Goal: Task Accomplishment & Management: Manage account settings

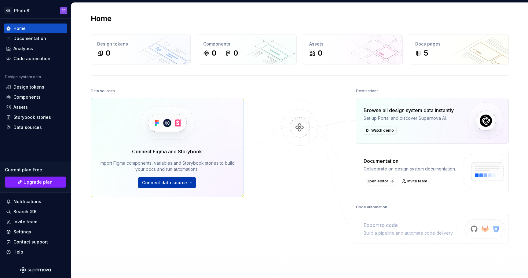
click at [167, 181] on span "Connect data source" at bounding box center [164, 183] width 45 height 6
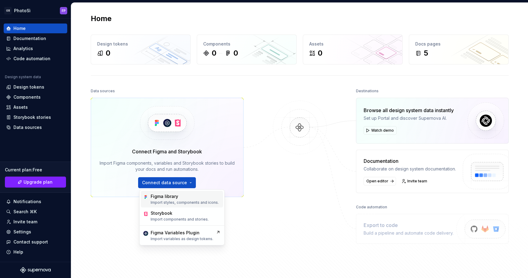
click at [169, 198] on div "Figma library" at bounding box center [164, 196] width 27 height 6
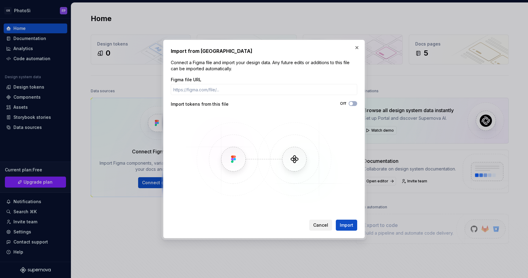
click at [327, 227] on span "Cancel" at bounding box center [320, 225] width 15 height 6
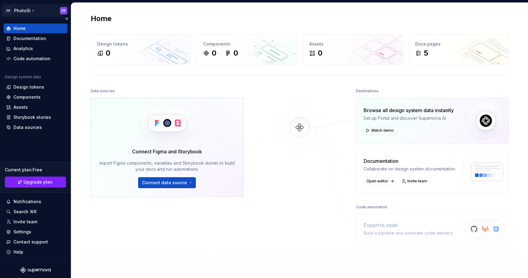
click at [17, 9] on html "OR PhotoSì FP Home Documentation Analytics Code automation Design system data D…" at bounding box center [264, 139] width 528 height 278
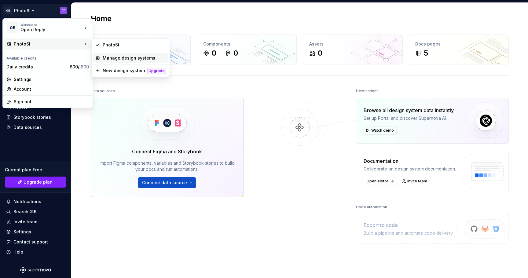
click at [111, 61] on div "Manage design systems" at bounding box center [130, 58] width 75 height 10
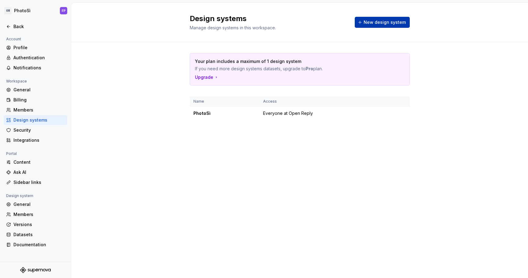
click at [393, 22] on span "New design system" at bounding box center [384, 22] width 42 height 6
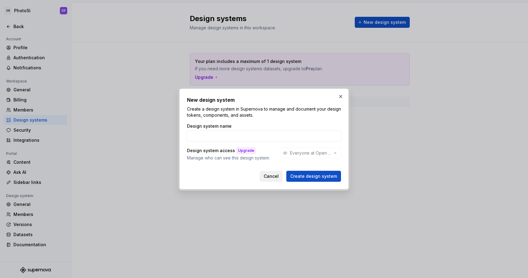
click at [270, 176] on span "Cancel" at bounding box center [270, 176] width 15 height 6
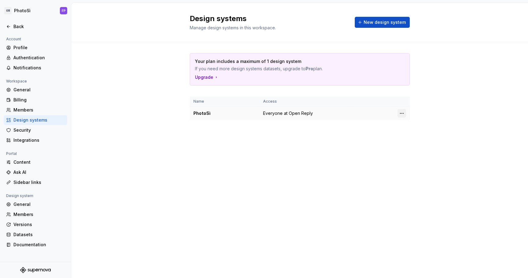
click at [401, 113] on html "OR PhotoSì FP Back Account Profile Authentication Notifications Workspace Gener…" at bounding box center [264, 139] width 528 height 278
click at [412, 135] on div "Design system settings" at bounding box center [437, 135] width 58 height 6
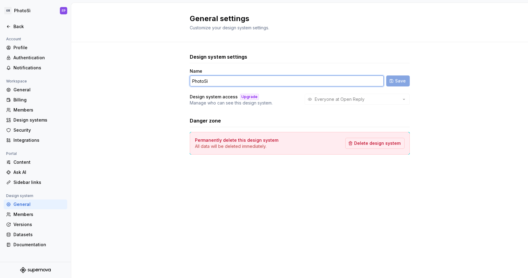
click at [224, 83] on input "PhotoSì" at bounding box center [287, 80] width 194 height 11
click at [201, 83] on input "IONI" at bounding box center [287, 80] width 194 height 11
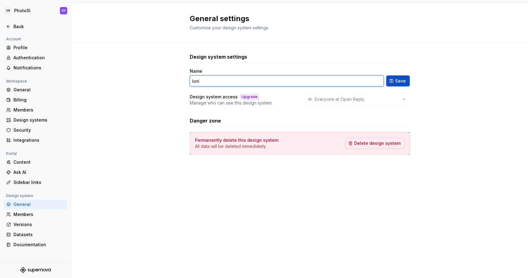
click at [230, 77] on input "Ioni" at bounding box center [287, 80] width 194 height 11
type input "IONI"
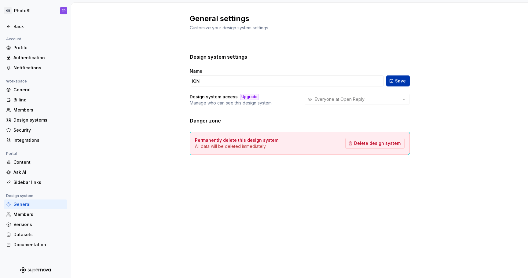
click at [405, 80] on button "Save" at bounding box center [398, 80] width 24 height 11
click at [27, 203] on div "General" at bounding box center [38, 204] width 51 height 6
click at [24, 50] on div "Profile" at bounding box center [38, 48] width 51 height 6
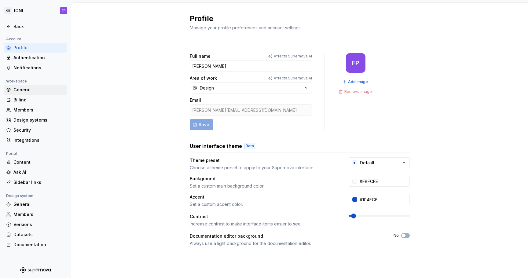
click at [21, 88] on div "General" at bounding box center [38, 90] width 51 height 6
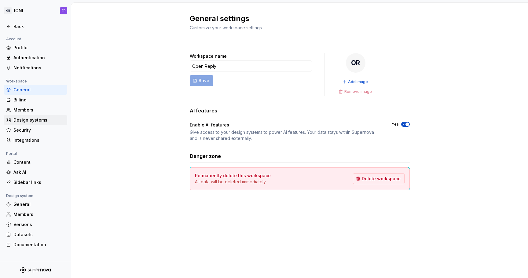
click at [22, 120] on div "Design systems" at bounding box center [38, 120] width 51 height 6
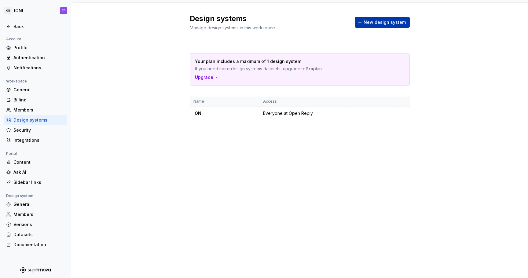
click at [382, 26] on button "New design system" at bounding box center [381, 22] width 55 height 11
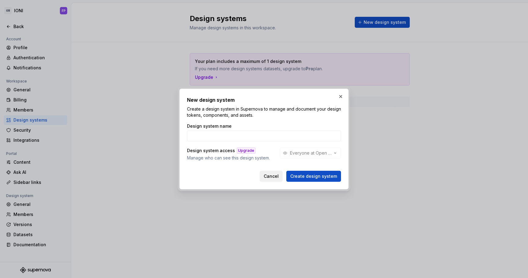
click at [273, 174] on span "Cancel" at bounding box center [270, 176] width 15 height 6
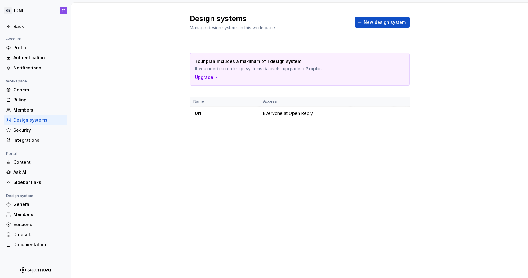
drag, startPoint x: 295, startPoint y: 72, endPoint x: 315, endPoint y: 73, distance: 20.2
click at [315, 73] on div "Your plan includes a maximum of 1 design system If you need more design systems…" at bounding box center [299, 69] width 219 height 32
drag, startPoint x: 219, startPoint y: 34, endPoint x: 288, endPoint y: 38, distance: 69.1
click at [288, 38] on div "Design systems Manage design systems in this workspace. New design system" at bounding box center [299, 22] width 456 height 39
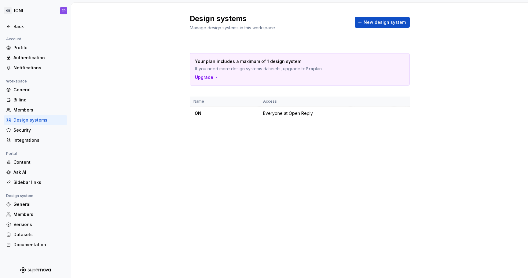
click at [288, 38] on div "Design systems Manage design systems in this workspace. New design system" at bounding box center [299, 22] width 456 height 39
click at [398, 113] on html "OR IONI FP Back Account Profile Authentication Notifications Workspace General …" at bounding box center [264, 139] width 528 height 278
click at [405, 126] on icon at bounding box center [403, 125] width 5 height 5
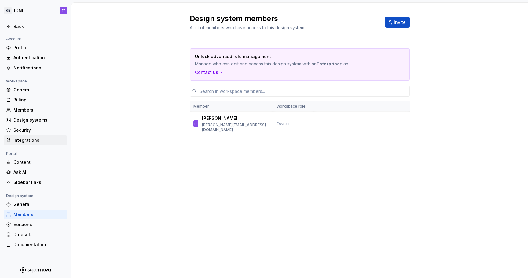
click at [20, 140] on div "Integrations" at bounding box center [38, 140] width 51 height 6
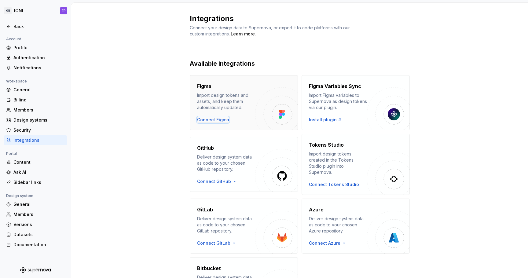
click at [210, 117] on div "Connect Figma" at bounding box center [213, 120] width 32 height 6
